Goal: Task Accomplishment & Management: Manage account settings

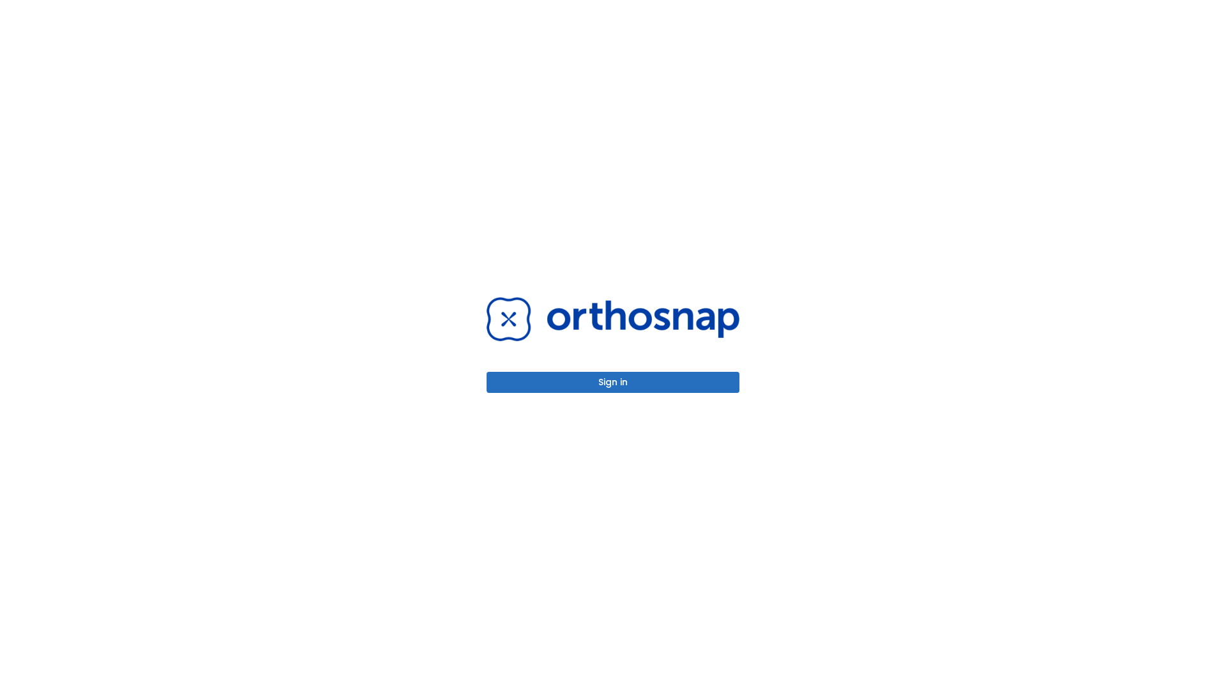
click at [613, 382] on button "Sign in" at bounding box center [613, 382] width 253 height 21
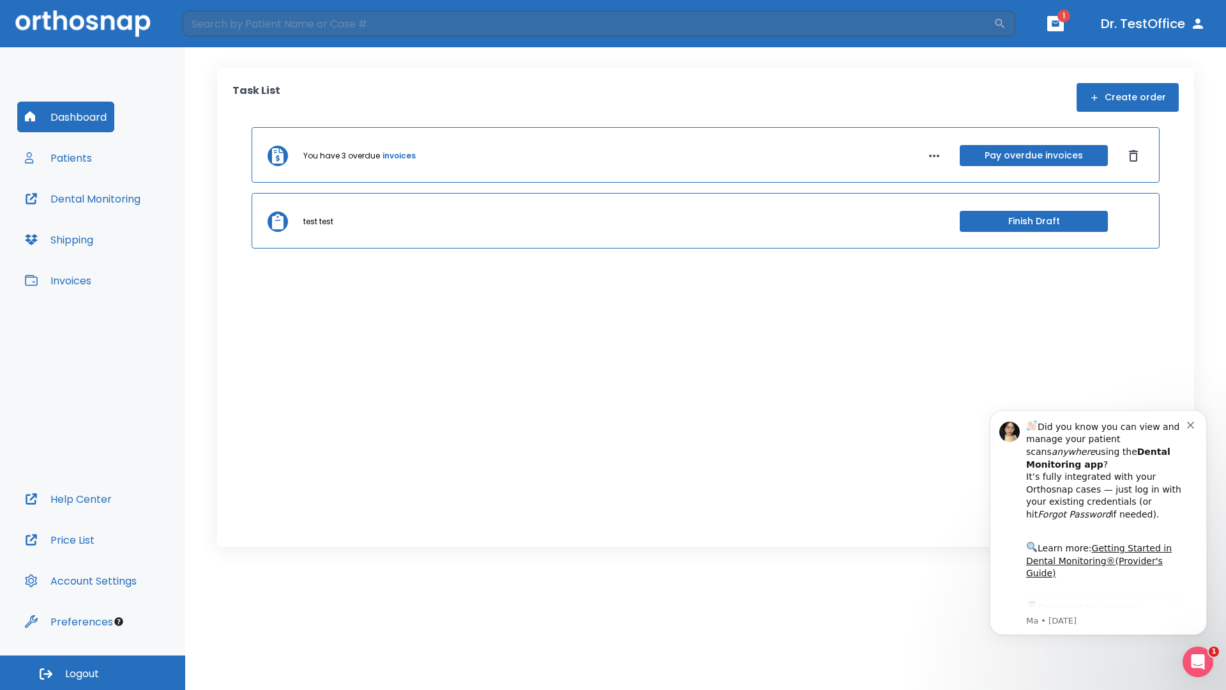
click at [93, 672] on span "Logout" at bounding box center [82, 674] width 34 height 14
